Goal: Task Accomplishment & Management: Complete application form

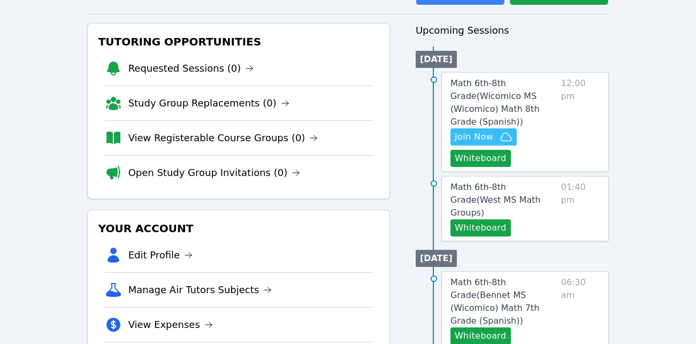
scroll to position [114, 0]
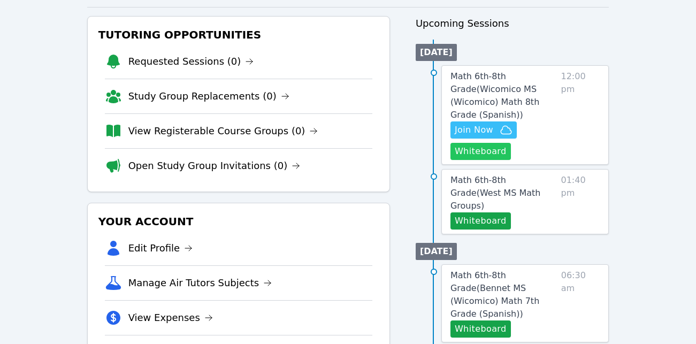
click at [488, 143] on button "Whiteboard" at bounding box center [481, 151] width 60 height 17
click at [478, 85] on span "Math 6th-8th Grade ( Wicomico MS (Wicomico) Math 8th Grade (Spanish) )" at bounding box center [495, 95] width 89 height 49
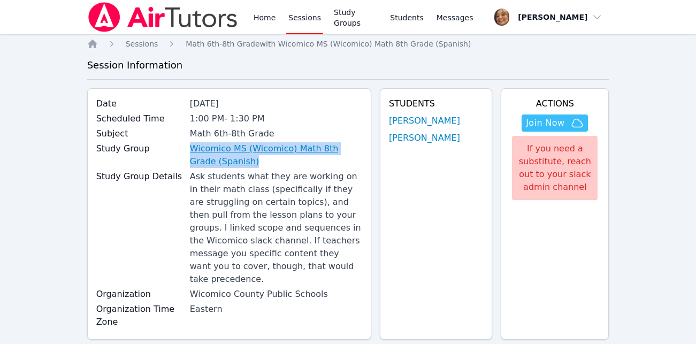
drag, startPoint x: 177, startPoint y: 144, endPoint x: 256, endPoint y: 165, distance: 81.9
click at [256, 165] on div "Study Group Wicomico MS (Wicomico) Math 8th Grade (Spanish)" at bounding box center [229, 156] width 266 height 28
copy div "Wicomico MS (Wicomico) Math 8th Grade (Spanish)"
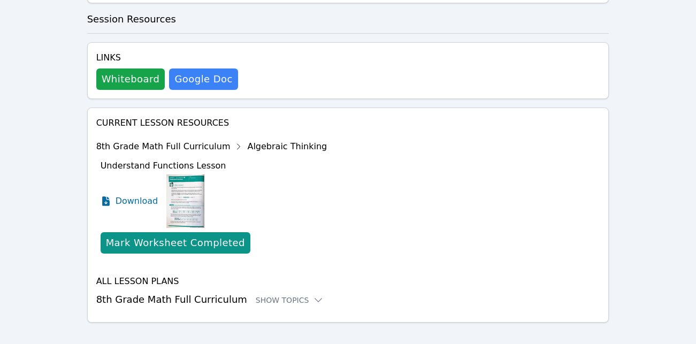
scroll to position [445, 0]
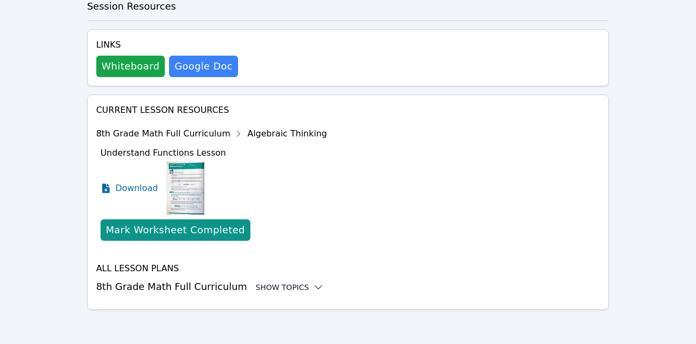
click at [313, 290] on icon at bounding box center [318, 287] width 11 height 11
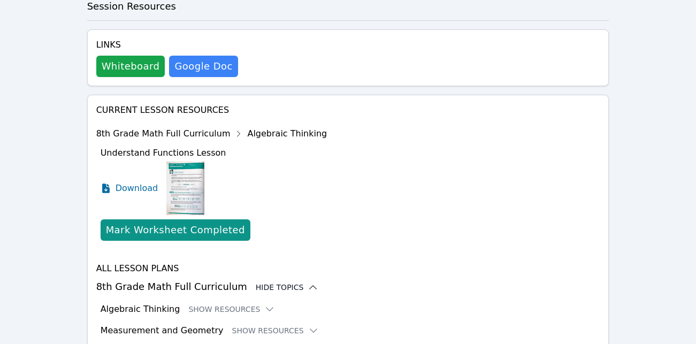
scroll to position [533, 0]
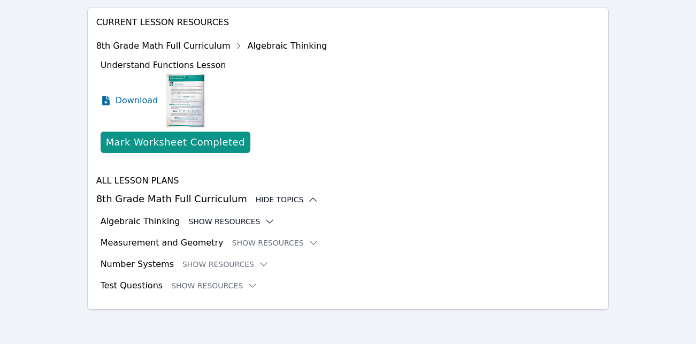
click at [264, 223] on icon at bounding box center [269, 221] width 11 height 11
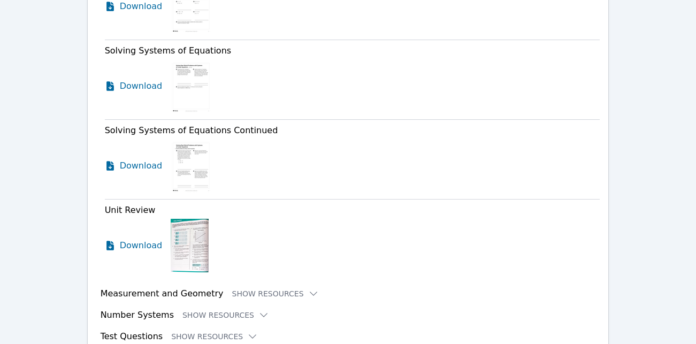
scroll to position [2614, 0]
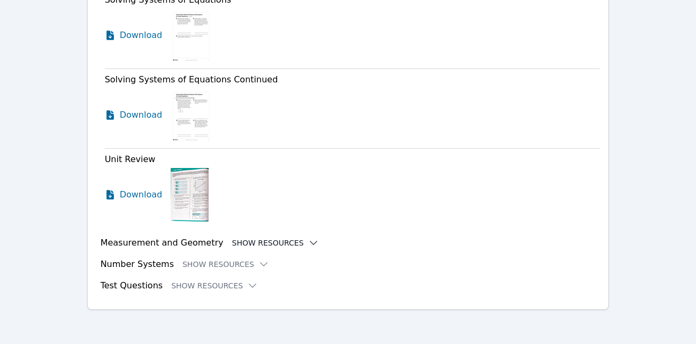
click at [273, 240] on button "Show Resources" at bounding box center [275, 243] width 87 height 11
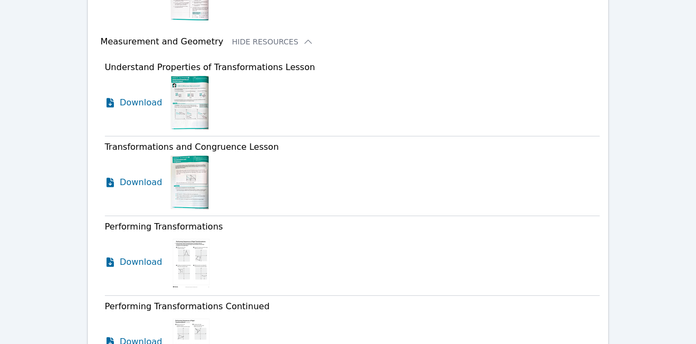
scroll to position [2820, 0]
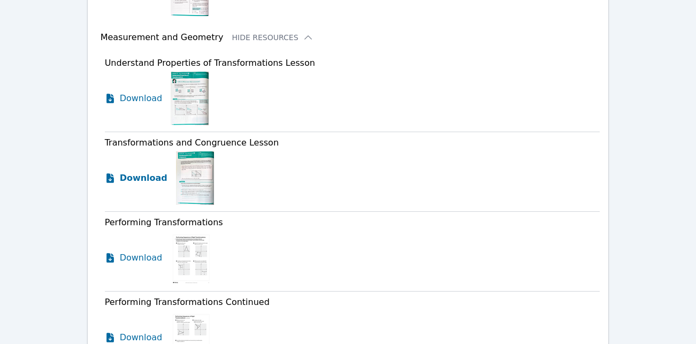
click at [111, 178] on icon at bounding box center [109, 178] width 7 height 10
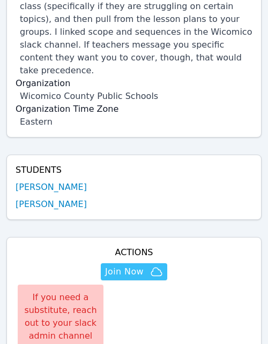
scroll to position [248, 0]
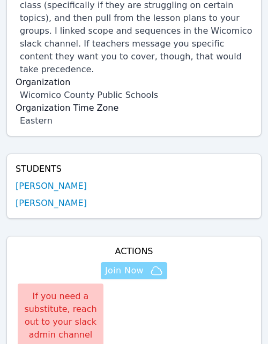
click at [141, 264] on span "Join Now" at bounding box center [124, 270] width 39 height 13
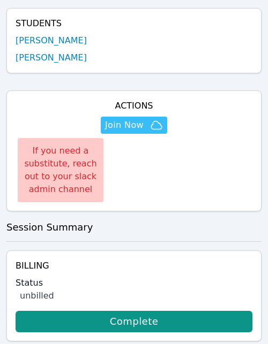
scroll to position [474, 0]
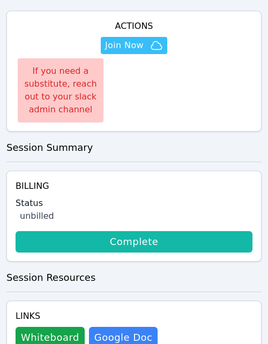
click at [143, 231] on link "Complete" at bounding box center [134, 241] width 237 height 21
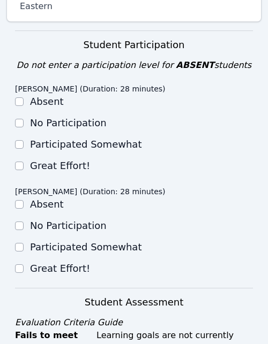
scroll to position [421, 0]
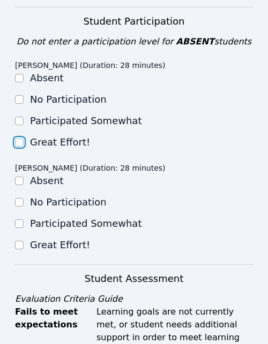
click at [20, 138] on input "Great Effort!" at bounding box center [19, 142] width 9 height 9
checkbox input "true"
click at [22, 241] on input "Great Effort!" at bounding box center [19, 245] width 9 height 9
checkbox input "true"
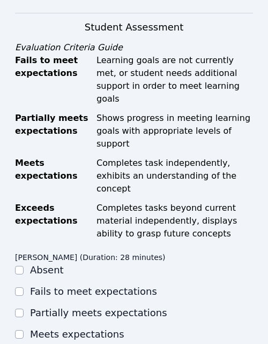
scroll to position [684, 0]
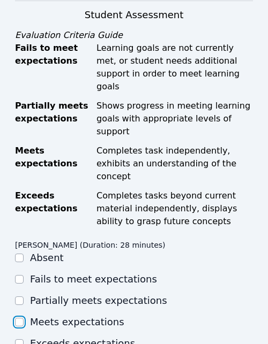
click at [20, 318] on input "Meets expectations" at bounding box center [19, 322] width 9 height 9
checkbox input "true"
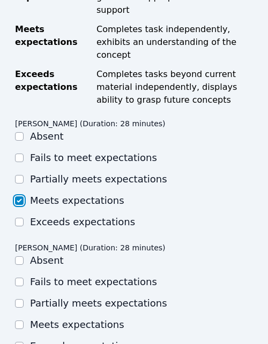
scroll to position [811, 0]
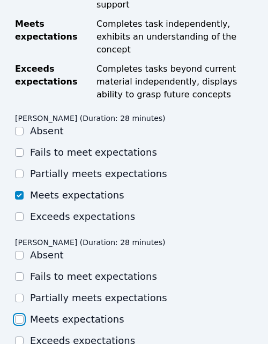
click at [19, 315] on input "Meets expectations" at bounding box center [19, 319] width 9 height 9
checkbox input "true"
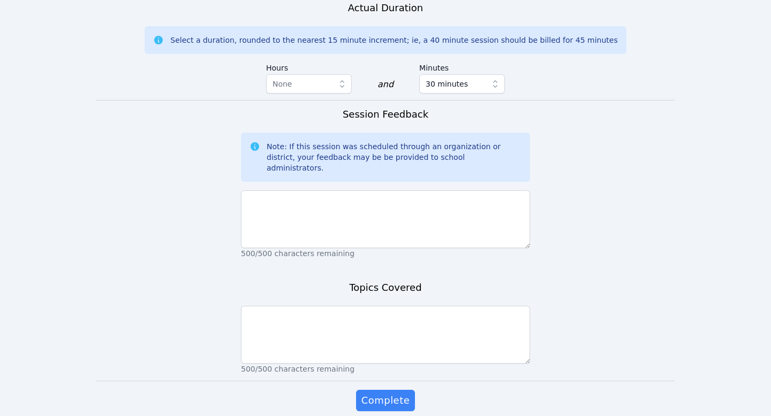
scroll to position [805, 0]
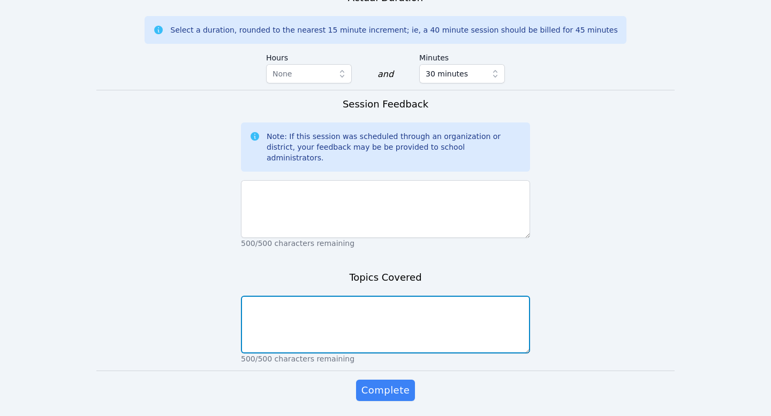
click at [282, 296] on textarea at bounding box center [385, 325] width 289 height 58
click at [266, 296] on textarea "Trandformation" at bounding box center [385, 325] width 289 height 58
type textarea "Transformation"
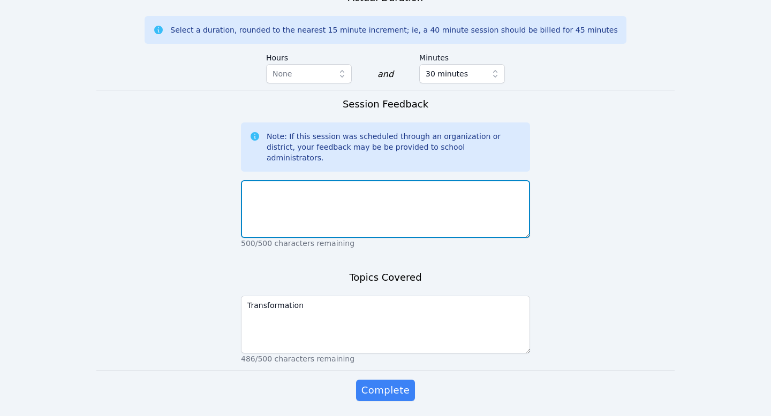
click at [279, 180] on textarea at bounding box center [385, 209] width 289 height 58
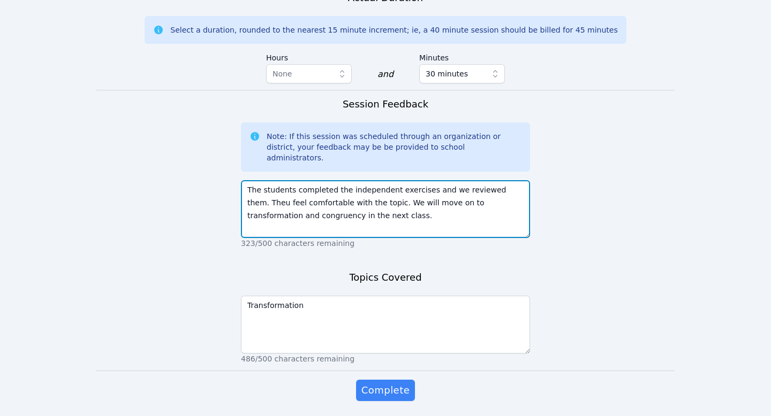
click at [262, 180] on textarea "The students completed the independent exercises and we reviewed them. Theu fee…" at bounding box center [385, 209] width 289 height 58
type textarea "The students completed the independent exercises and we reviewed them. They fee…"
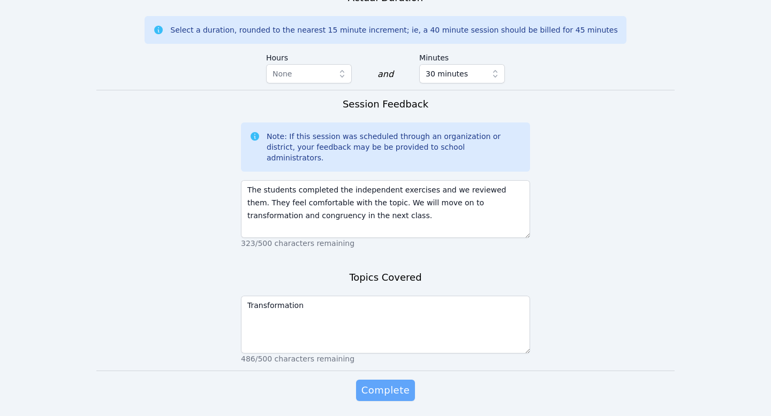
click at [364, 344] on span "Complete" at bounding box center [385, 390] width 48 height 15
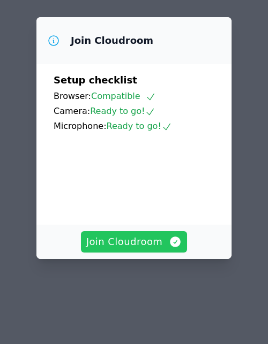
click at [144, 242] on span "Join Cloudroom" at bounding box center [134, 241] width 96 height 15
click at [142, 243] on span "Join Cloudroom" at bounding box center [134, 241] width 96 height 15
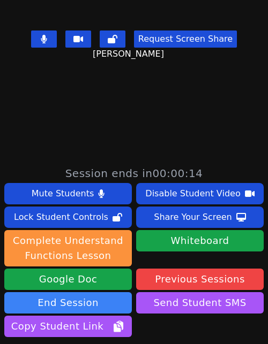
scroll to position [185, 0]
